Goal: Navigation & Orientation: Find specific page/section

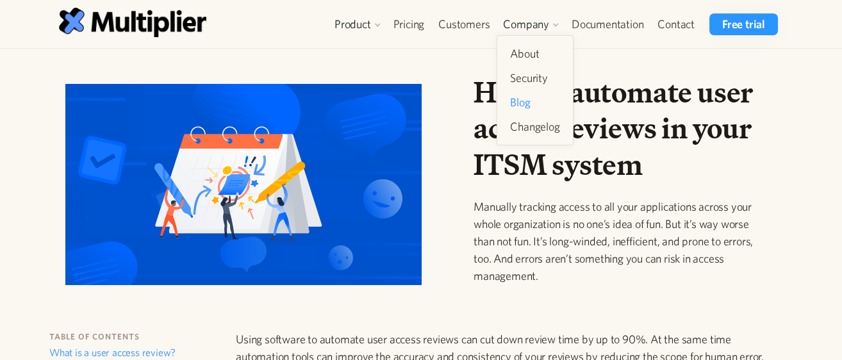
click at [540, 108] on link "Blog" at bounding box center [535, 102] width 60 height 23
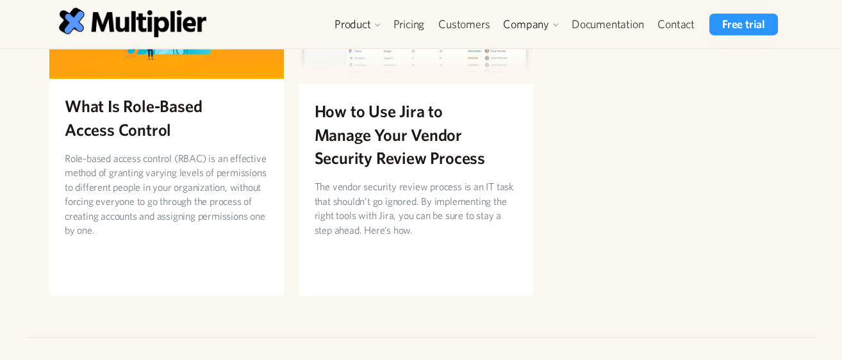
scroll to position [2064, 0]
